Goal: Consume media (video, audio)

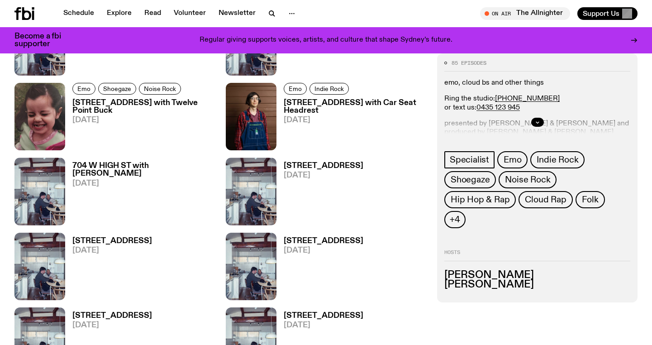
scroll to position [956, 0]
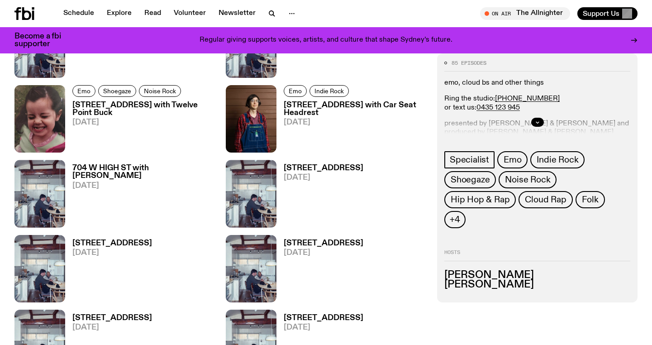
click at [322, 107] on h3 "[STREET_ADDRESS] with Car Seat Headrest" at bounding box center [355, 108] width 143 height 15
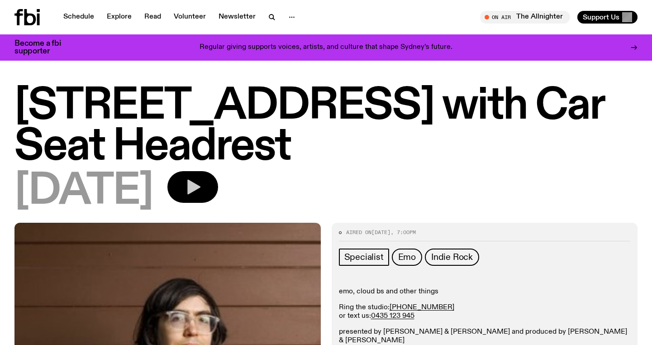
click at [218, 184] on button "button" at bounding box center [192, 187] width 51 height 32
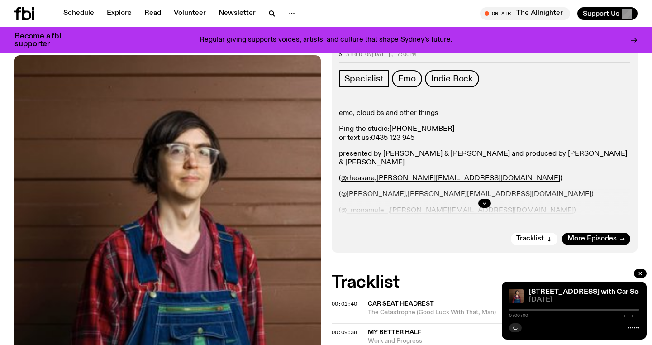
scroll to position [172, 0]
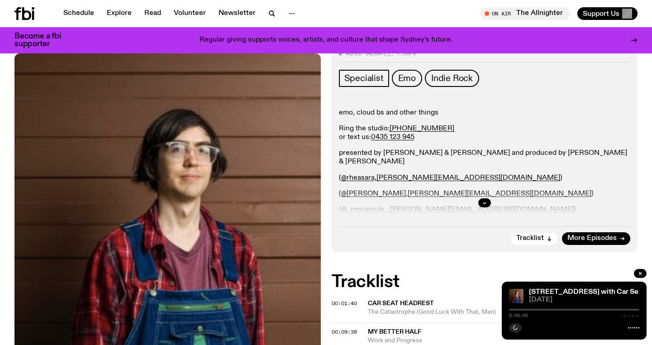
click at [492, 203] on div at bounding box center [485, 202] width 292 height 29
click at [488, 202] on button "button" at bounding box center [484, 202] width 13 height 9
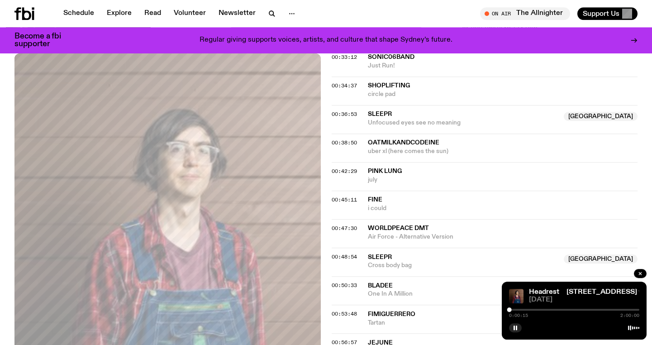
scroll to position [846, 0]
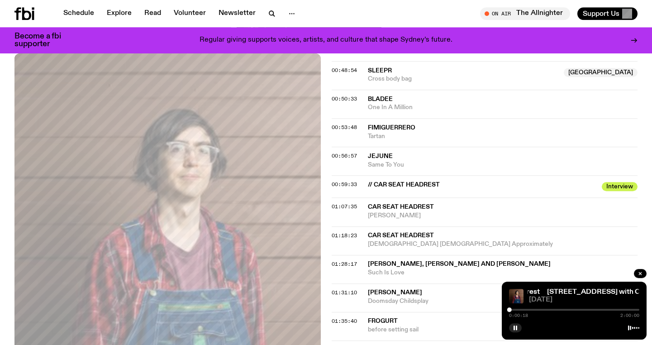
drag, startPoint x: 570, startPoint y: 309, endPoint x: 578, endPoint y: 309, distance: 8.1
click at [578, 309] on div at bounding box center [574, 310] width 130 height 2
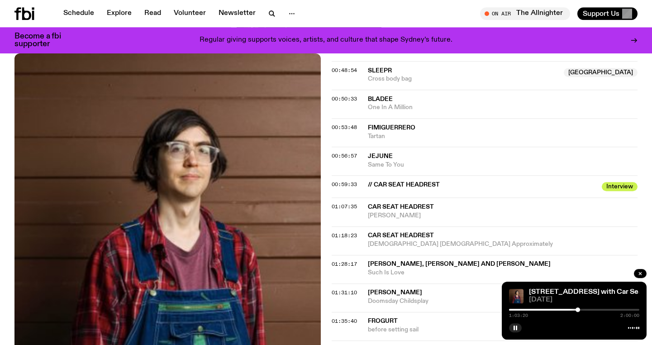
click at [573, 309] on div at bounding box center [513, 310] width 130 height 2
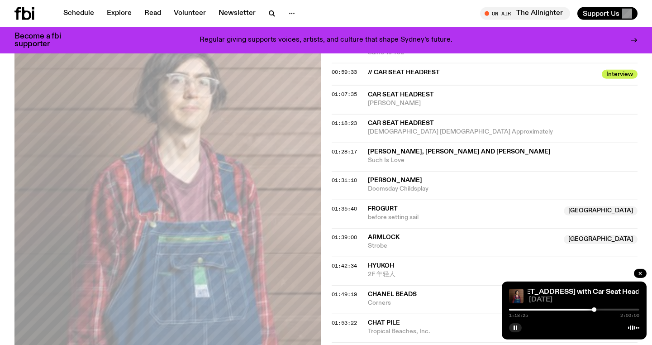
scroll to position [963, 0]
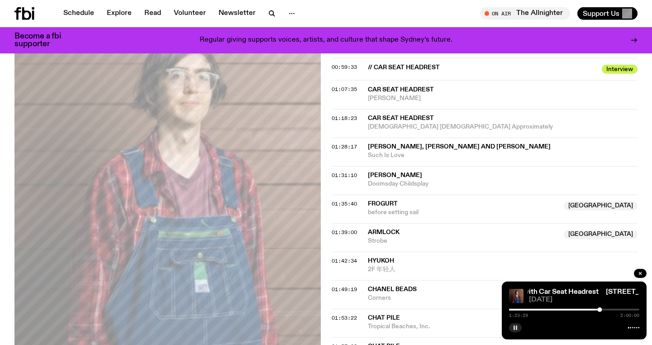
click at [516, 326] on icon "button" at bounding box center [515, 327] width 5 height 5
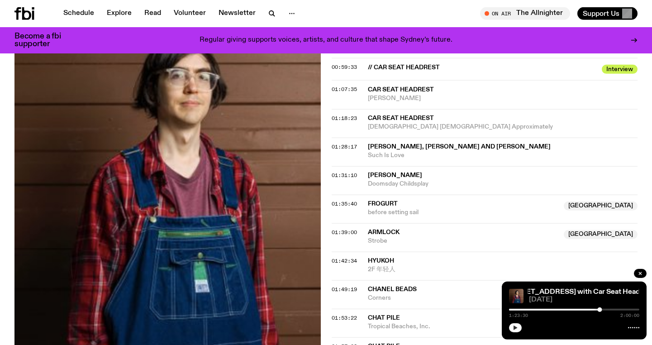
click at [516, 324] on button "button" at bounding box center [515, 327] width 13 height 9
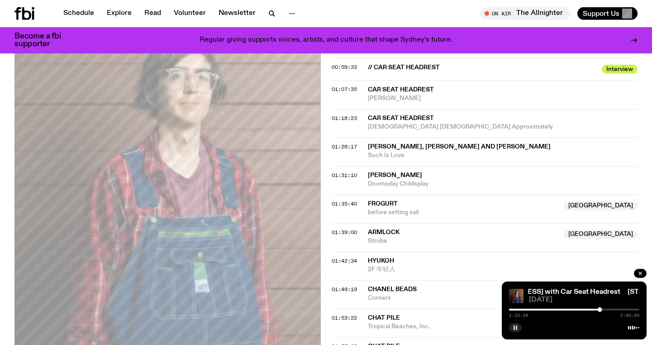
click at [518, 325] on button "button" at bounding box center [515, 327] width 13 height 9
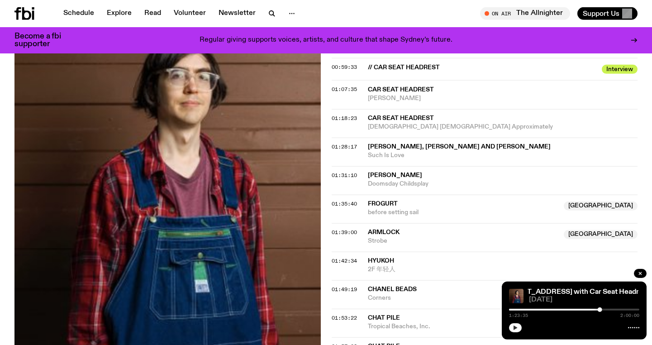
click at [518, 325] on button "button" at bounding box center [515, 327] width 13 height 9
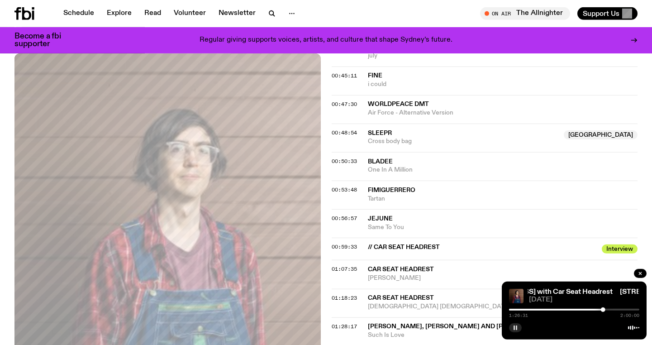
scroll to position [733, 0]
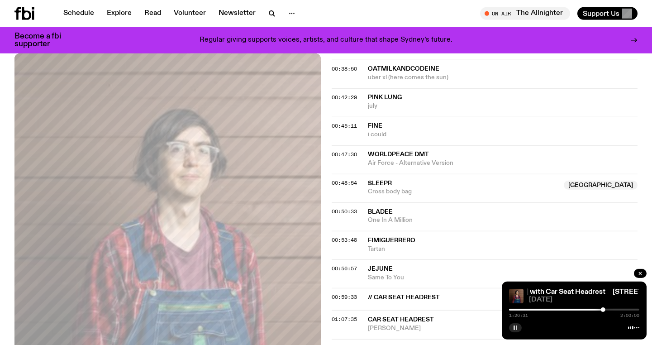
click at [515, 327] on rect "button" at bounding box center [514, 327] width 1 height 5
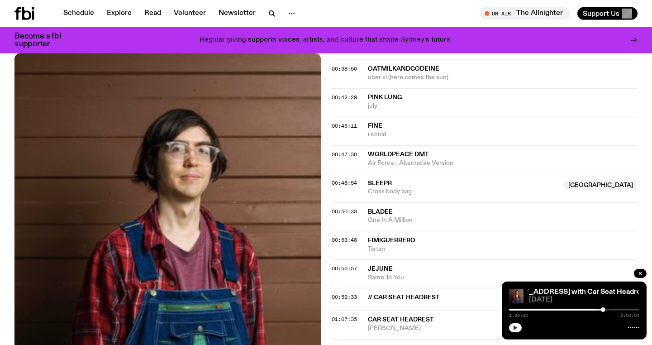
click at [515, 329] on icon "button" at bounding box center [516, 327] width 4 height 5
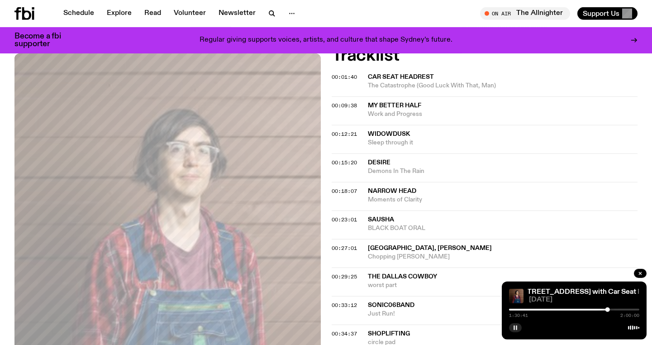
scroll to position [0, 0]
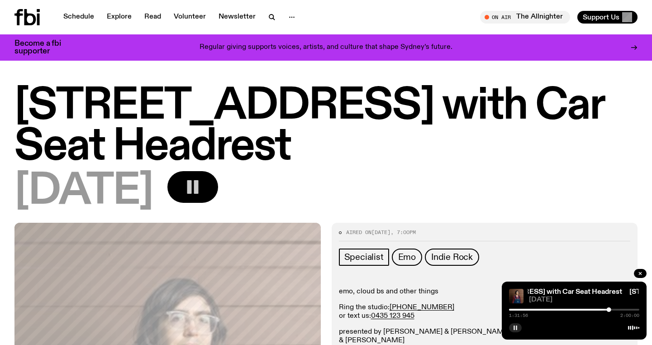
click at [199, 191] on rect "button" at bounding box center [196, 187] width 5 height 14
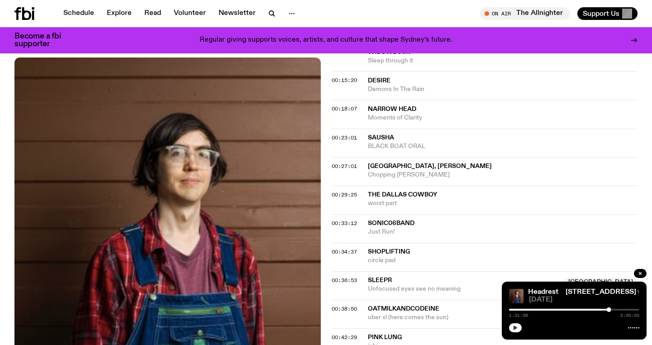
scroll to position [569, 0]
